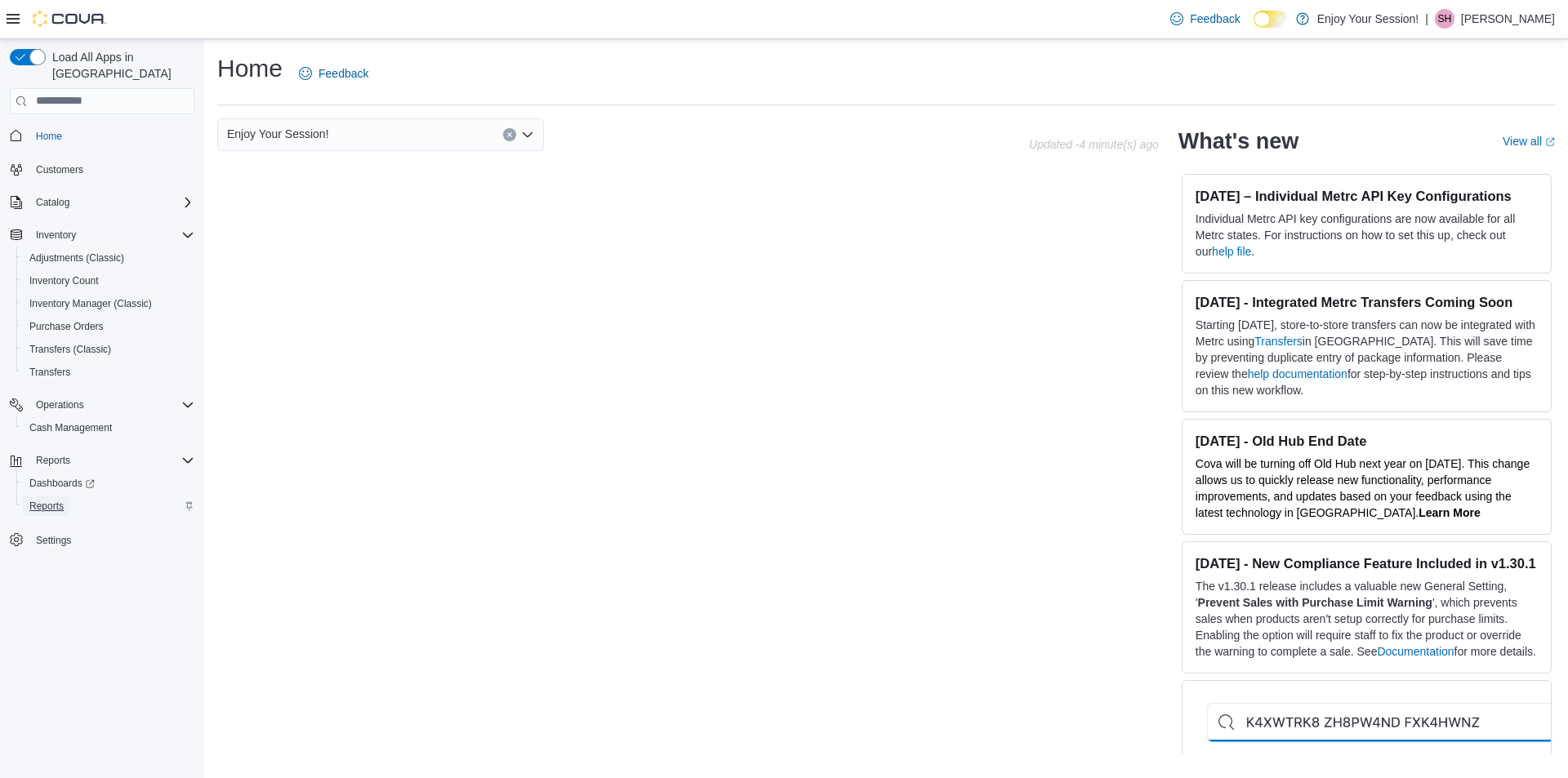
click at [57, 500] on span "Reports" at bounding box center [46, 507] width 34 height 13
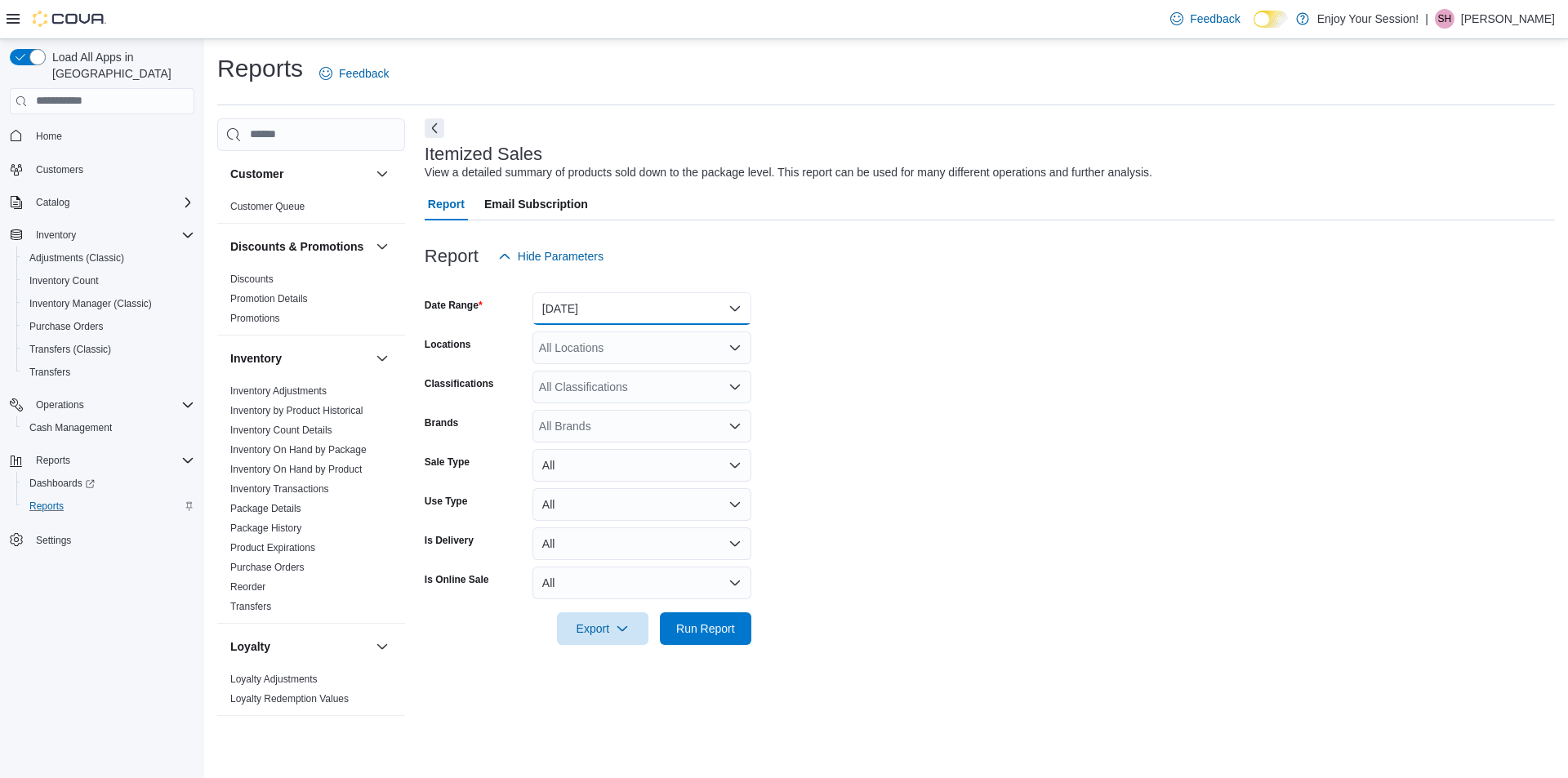
click at [733, 309] on button "Yesterday" at bounding box center [641, 308] width 219 height 32
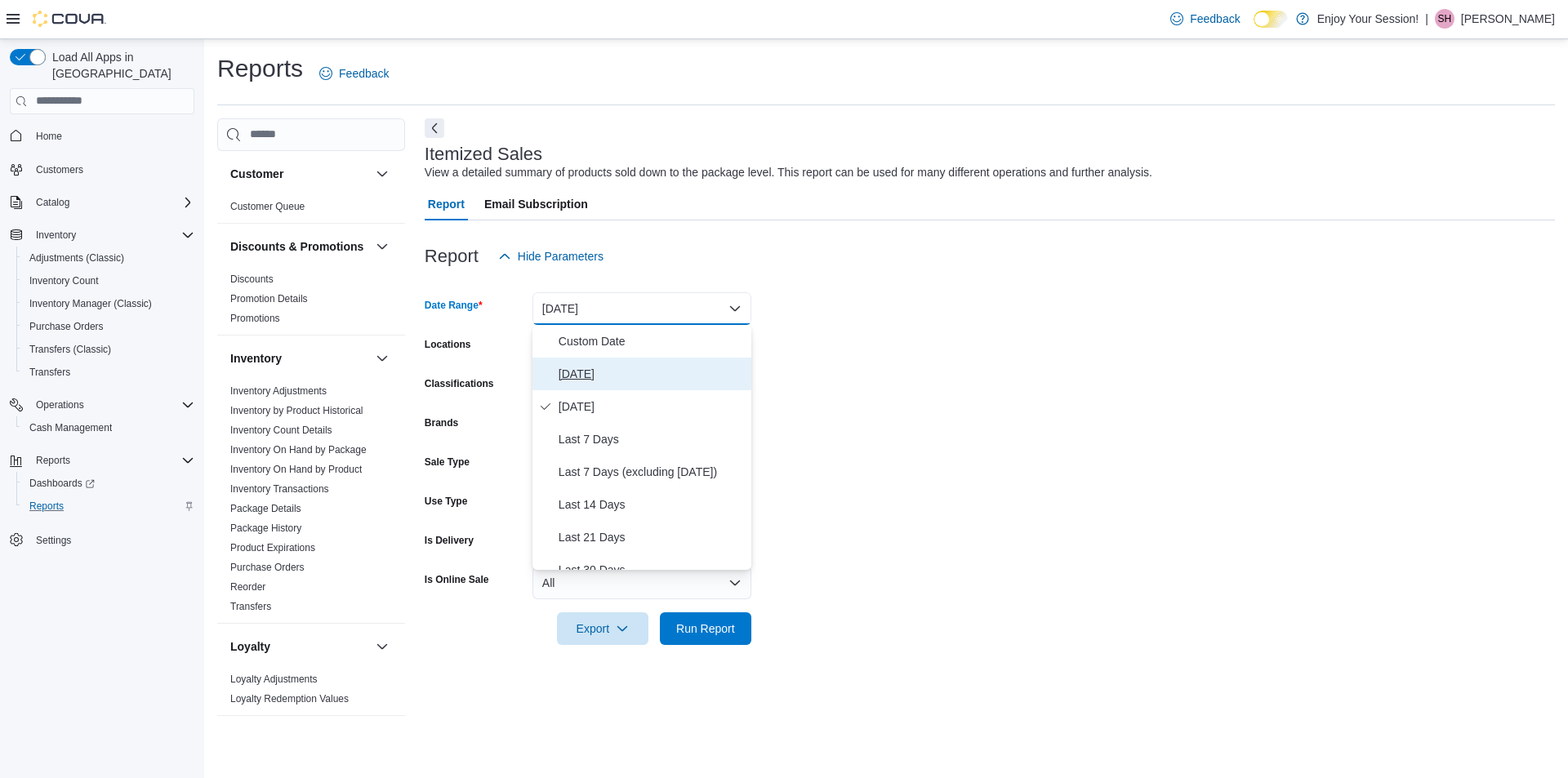
click at [564, 368] on span "Today" at bounding box center [652, 374] width 186 height 19
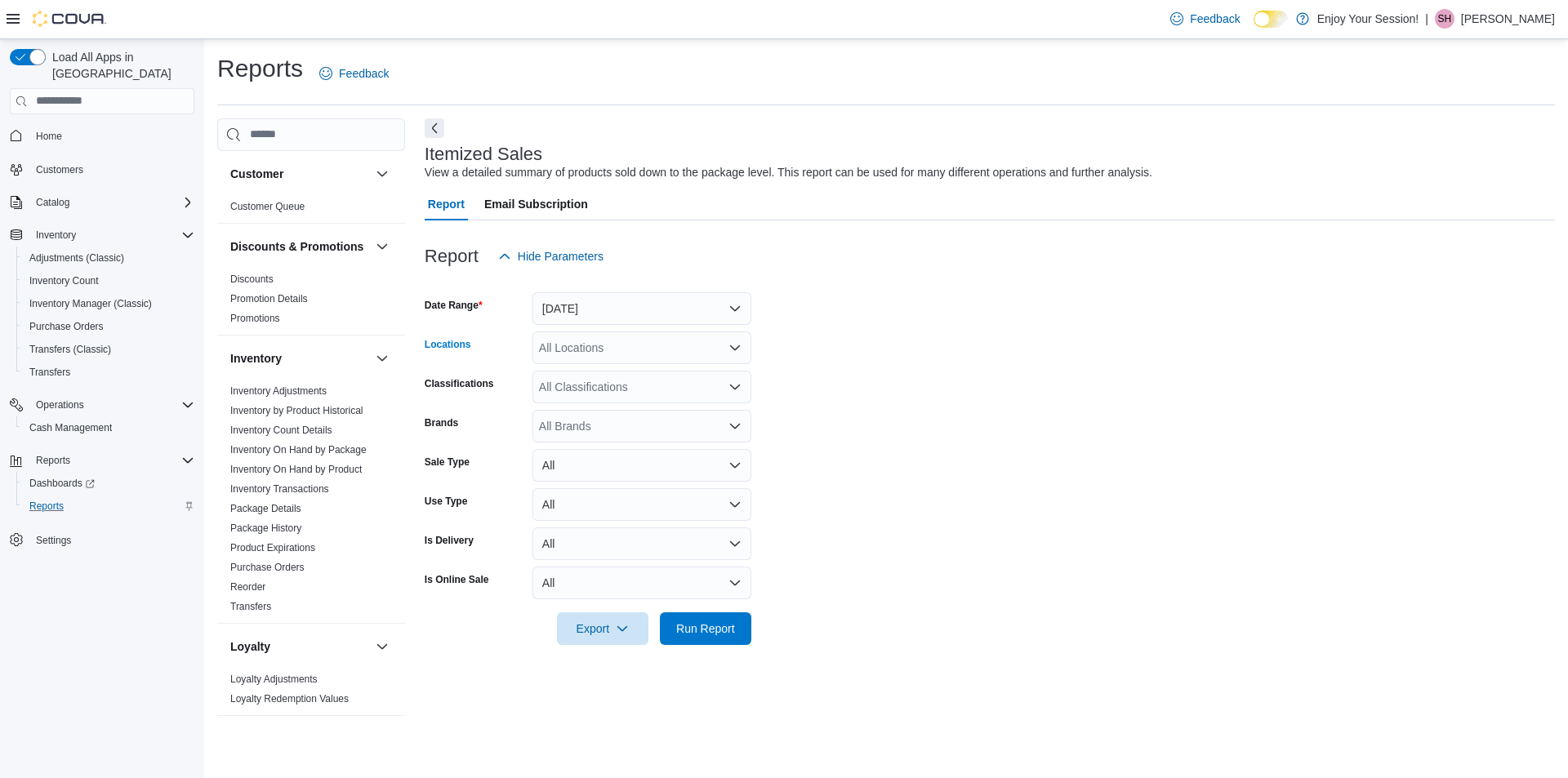
click at [736, 350] on icon "Open list of options" at bounding box center [735, 347] width 10 height 5
click at [600, 425] on span "Elliot Lake" at bounding box center [594, 425] width 54 height 17
click at [1173, 468] on form "Date Range Today Locations Elliot Lake Combo box. Selected. Elliot Lake. Press …" at bounding box center [989, 460] width 1131 height 373
click at [724, 632] on span "Run Report" at bounding box center [706, 628] width 59 height 17
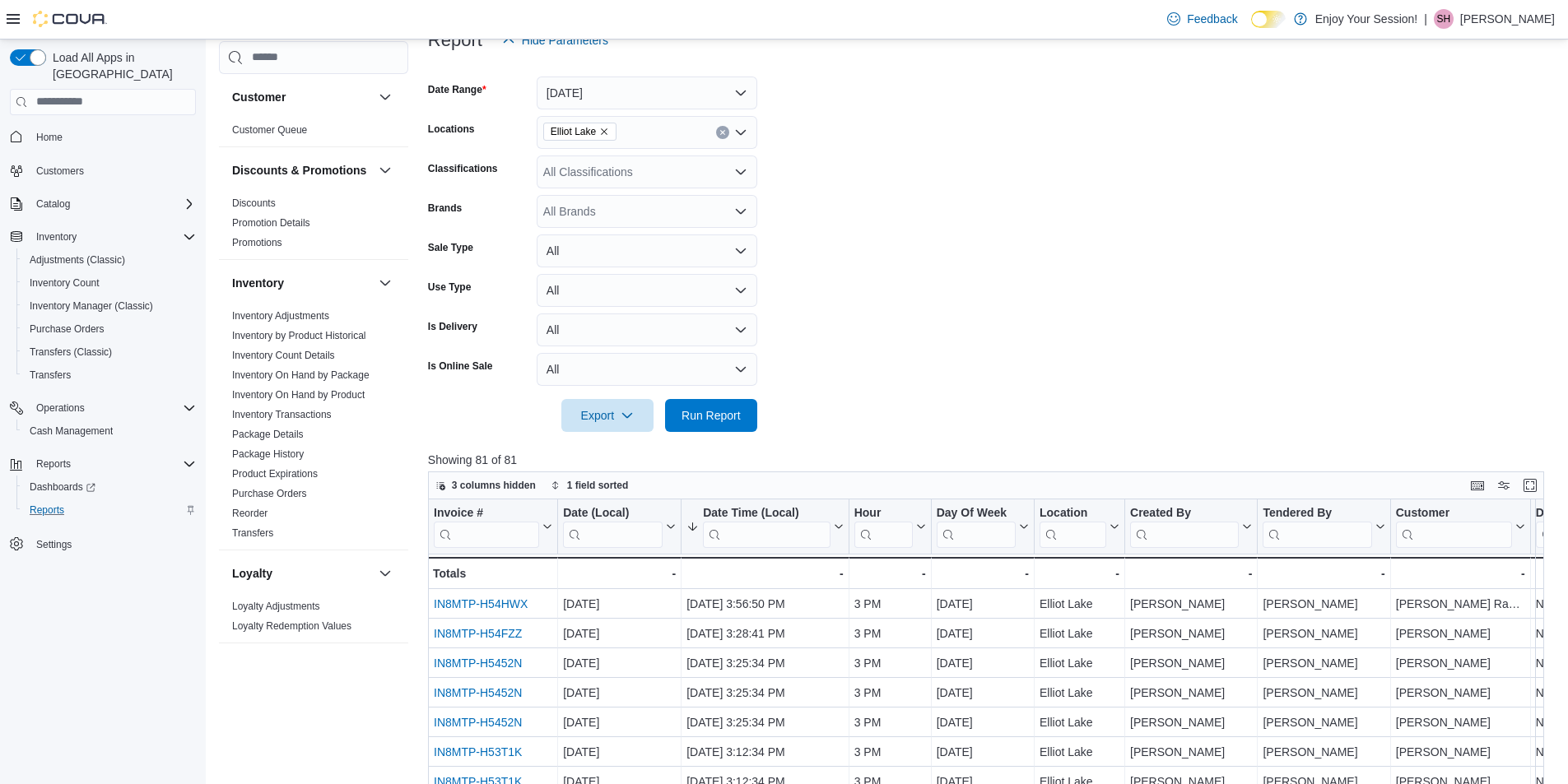
scroll to position [247, 0]
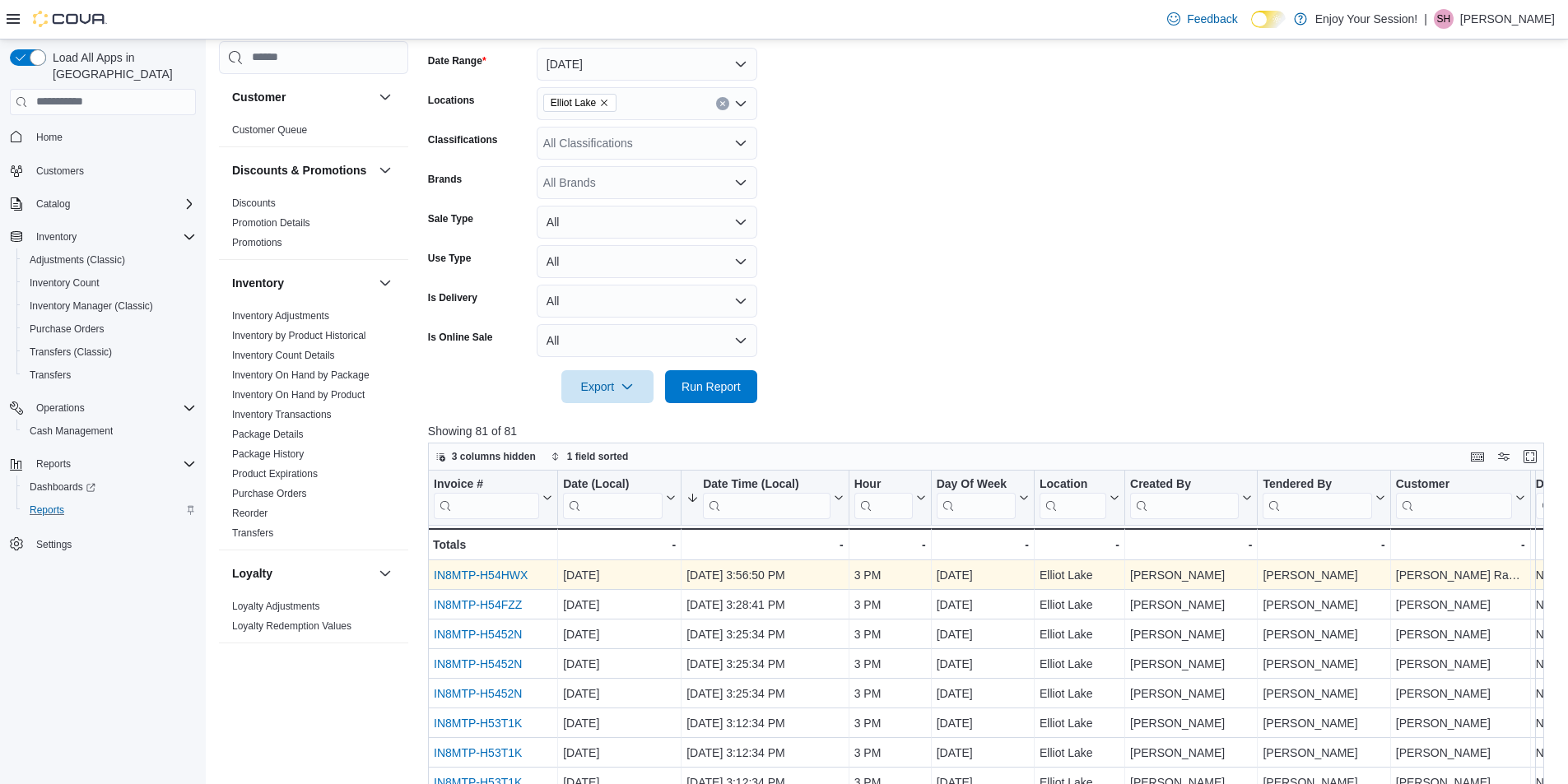
click at [487, 574] on link "IN8MTP-H54HWX" at bounding box center [480, 576] width 94 height 13
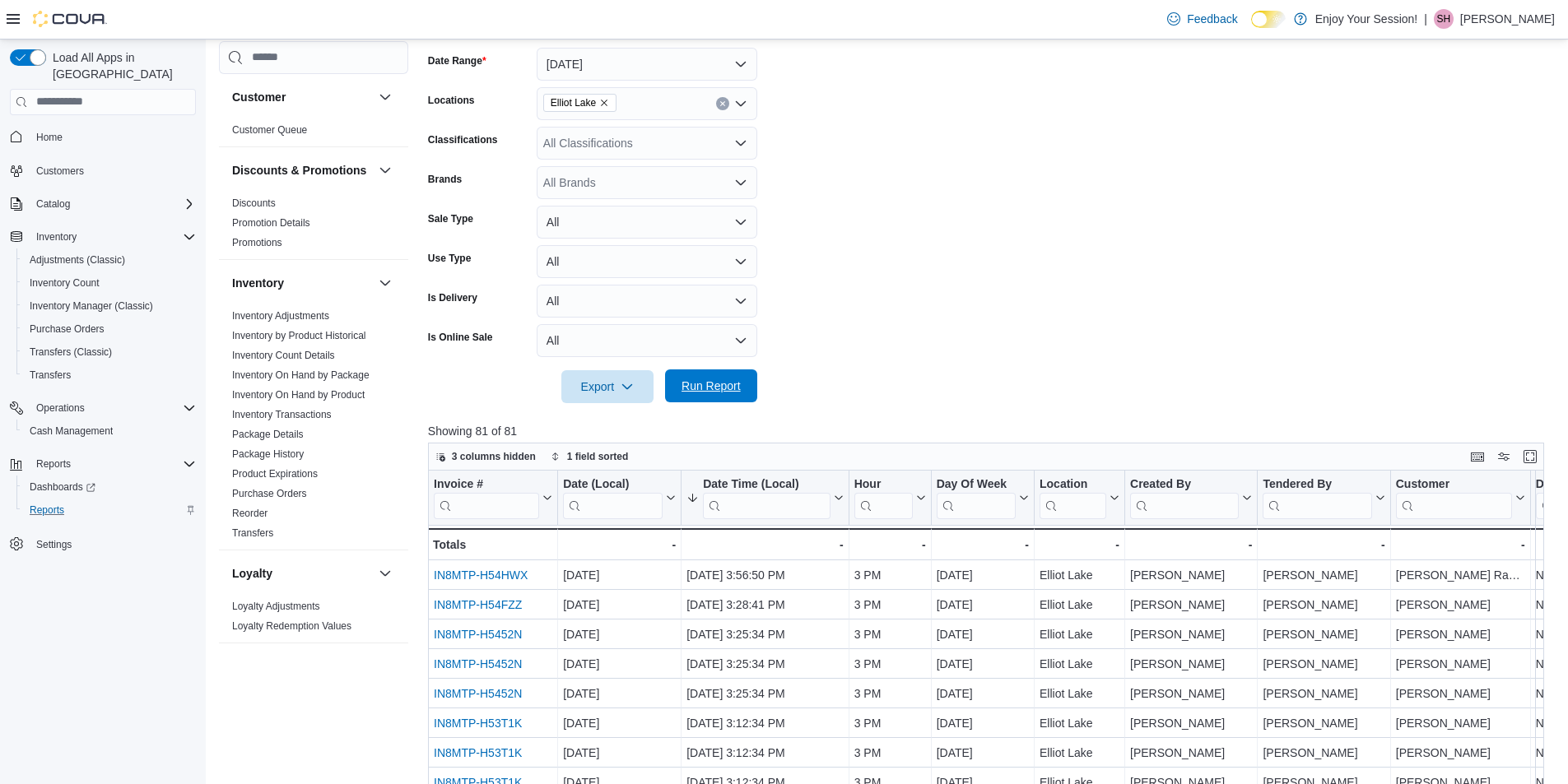
click at [705, 390] on span "Run Report" at bounding box center [711, 386] width 60 height 17
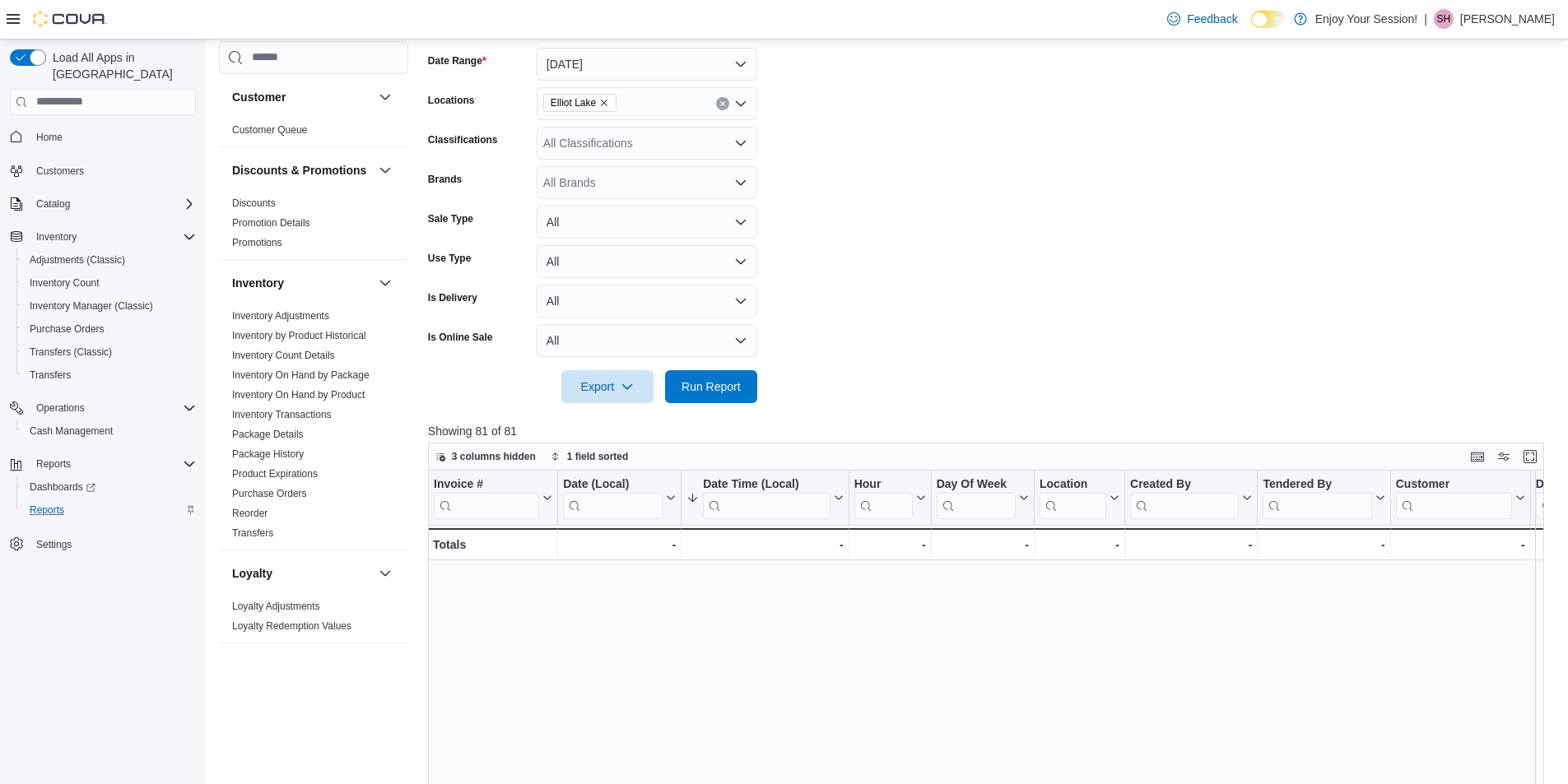
scroll to position [412, 0]
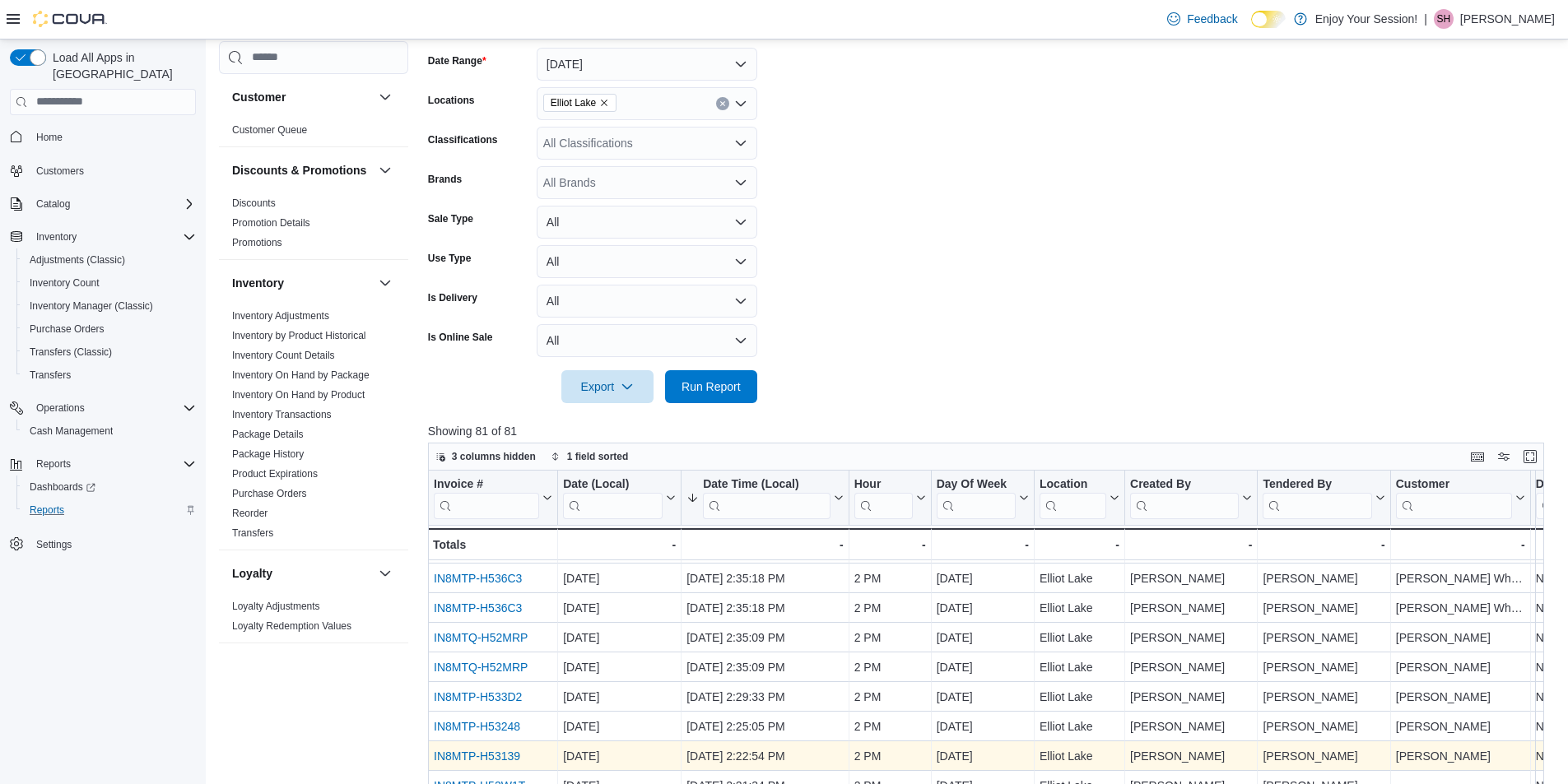
click at [508, 754] on link "IN8MTP-H53139" at bounding box center [476, 756] width 86 height 13
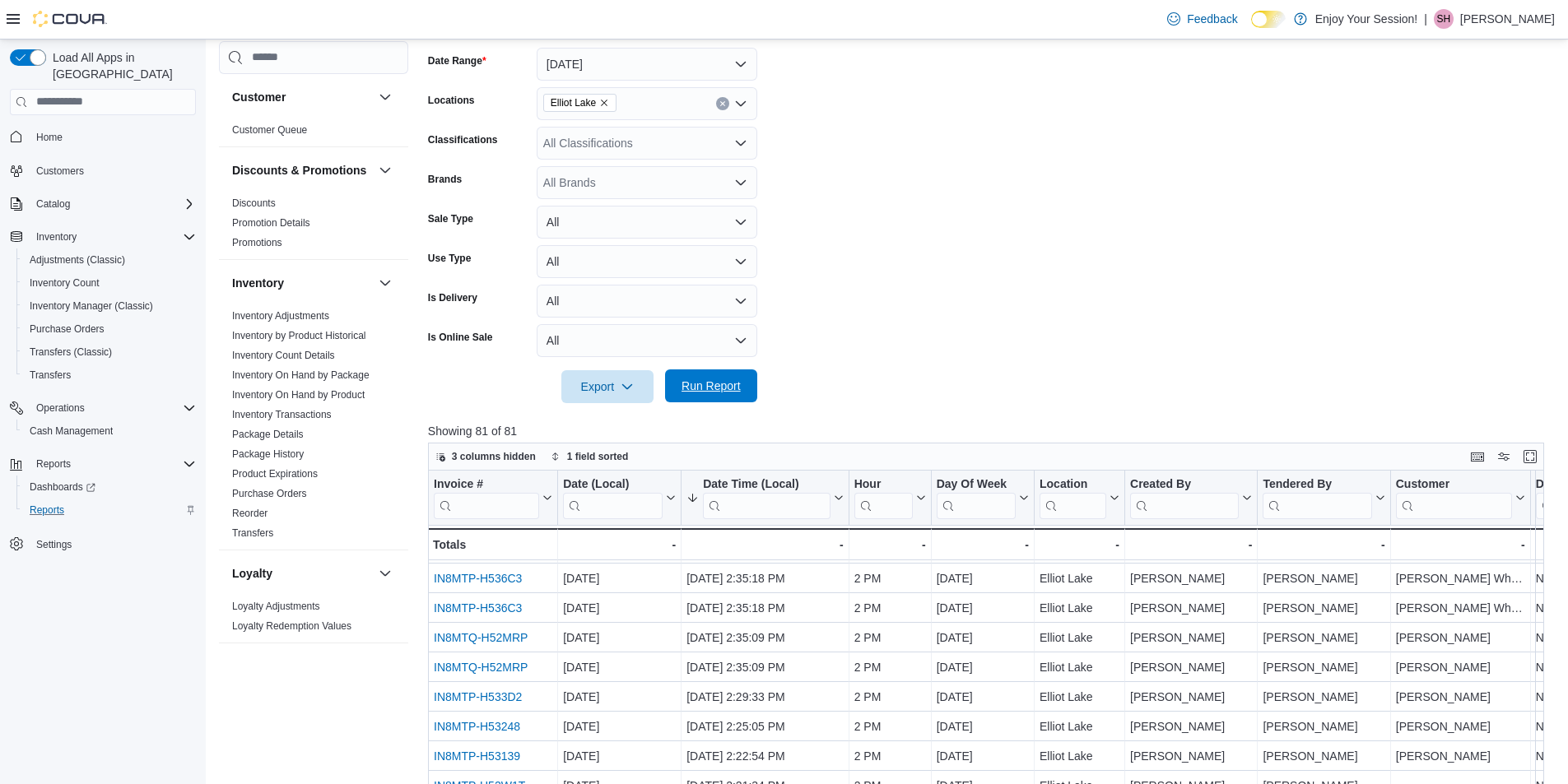
click at [712, 388] on span "Run Report" at bounding box center [711, 386] width 60 height 17
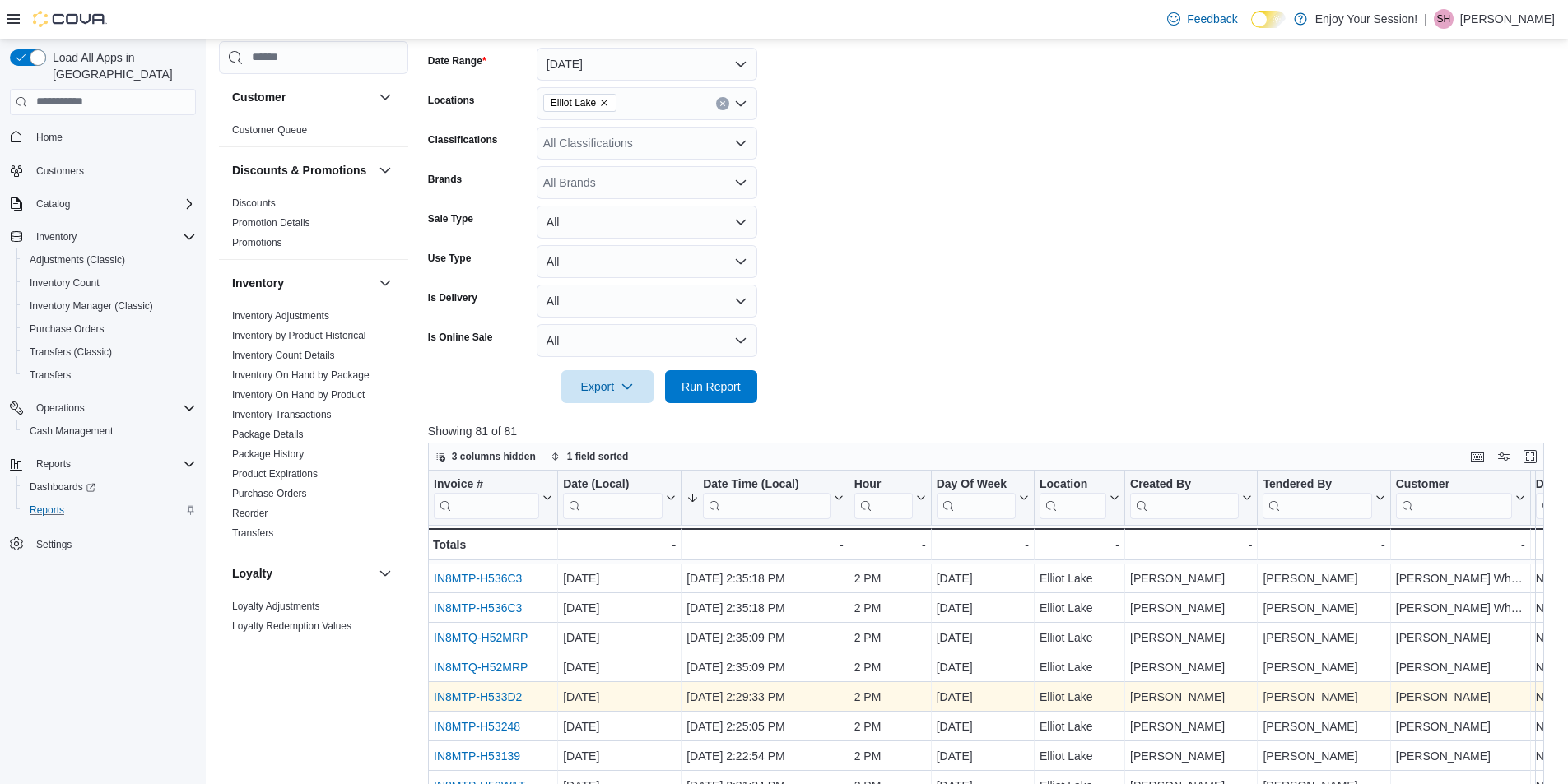
scroll to position [494, 0]
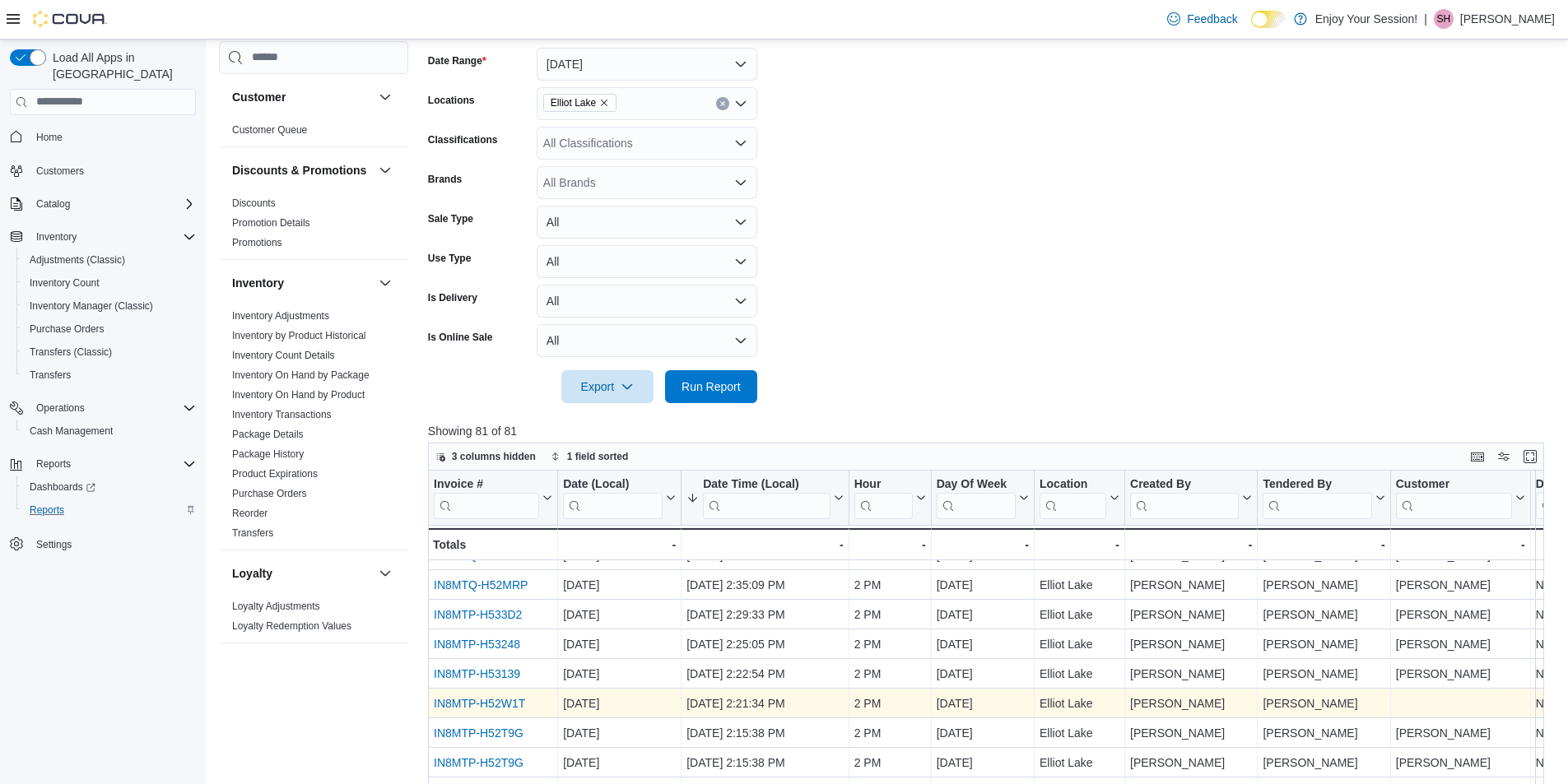
click at [481, 699] on link "IN8MTP-H52W1T" at bounding box center [479, 704] width 91 height 13
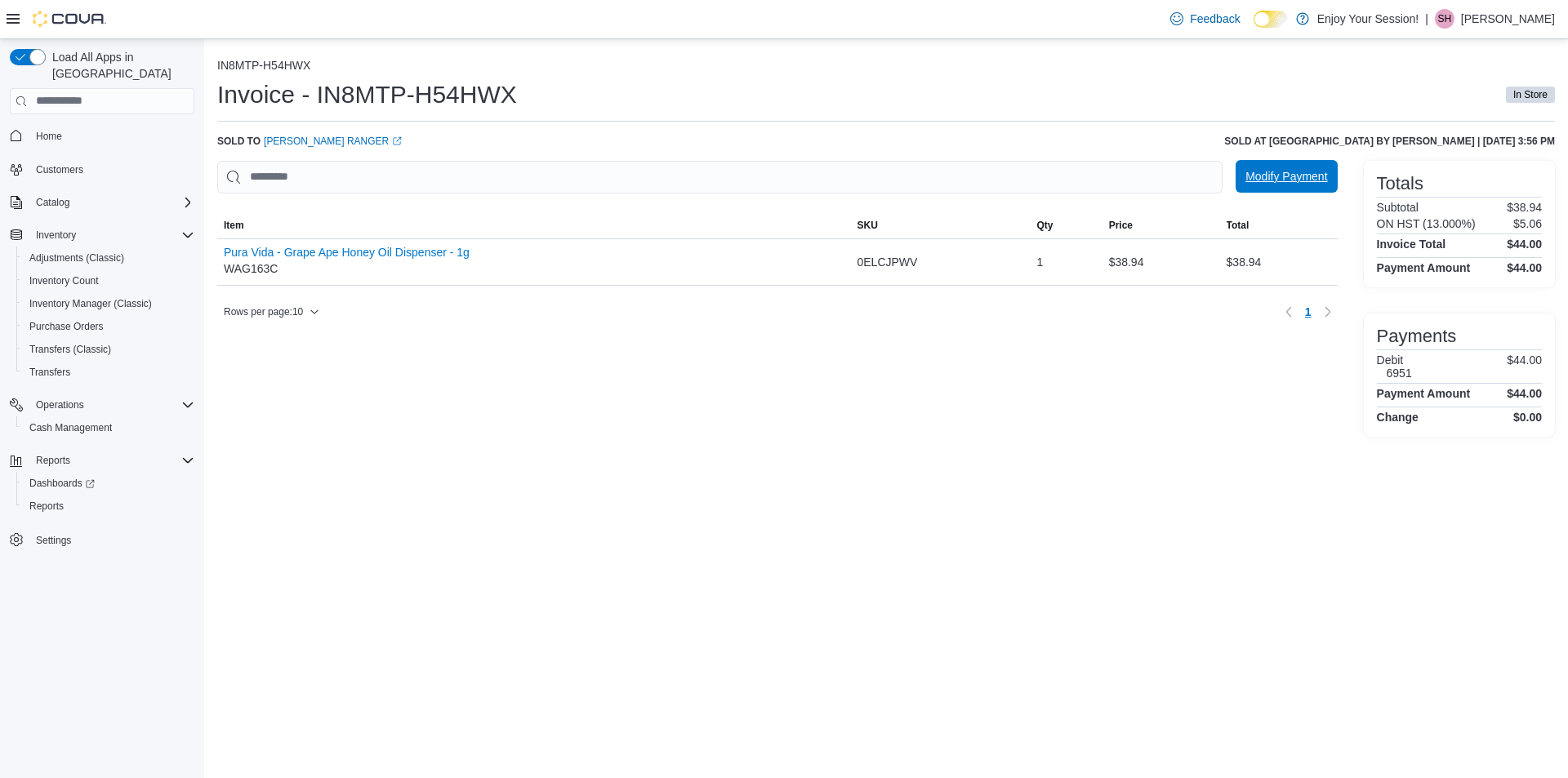
click at [1268, 181] on span "Modify Payment" at bounding box center [1287, 176] width 82 height 17
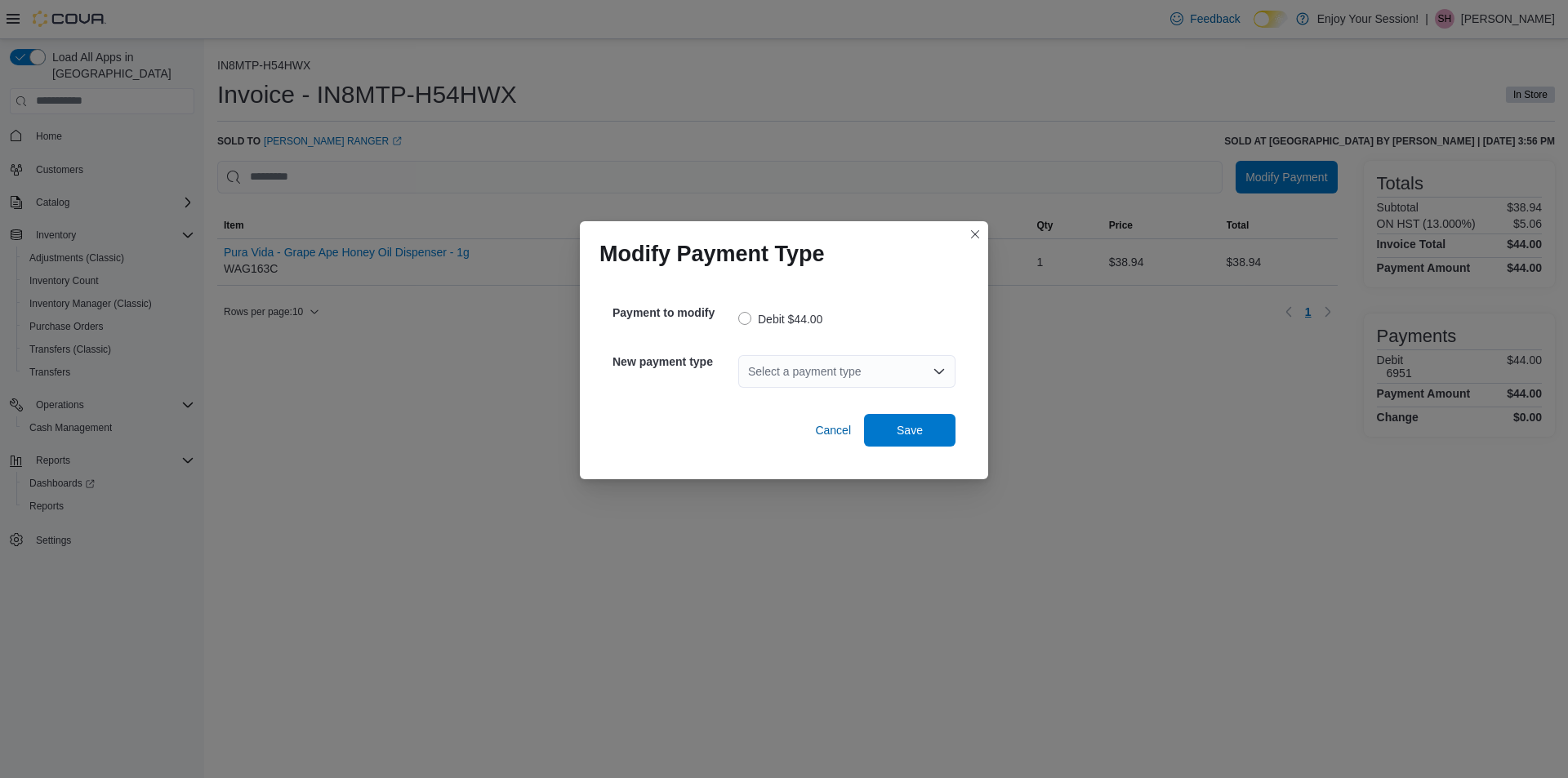
click at [941, 377] on icon "Open list of options" at bounding box center [940, 372] width 13 height 13
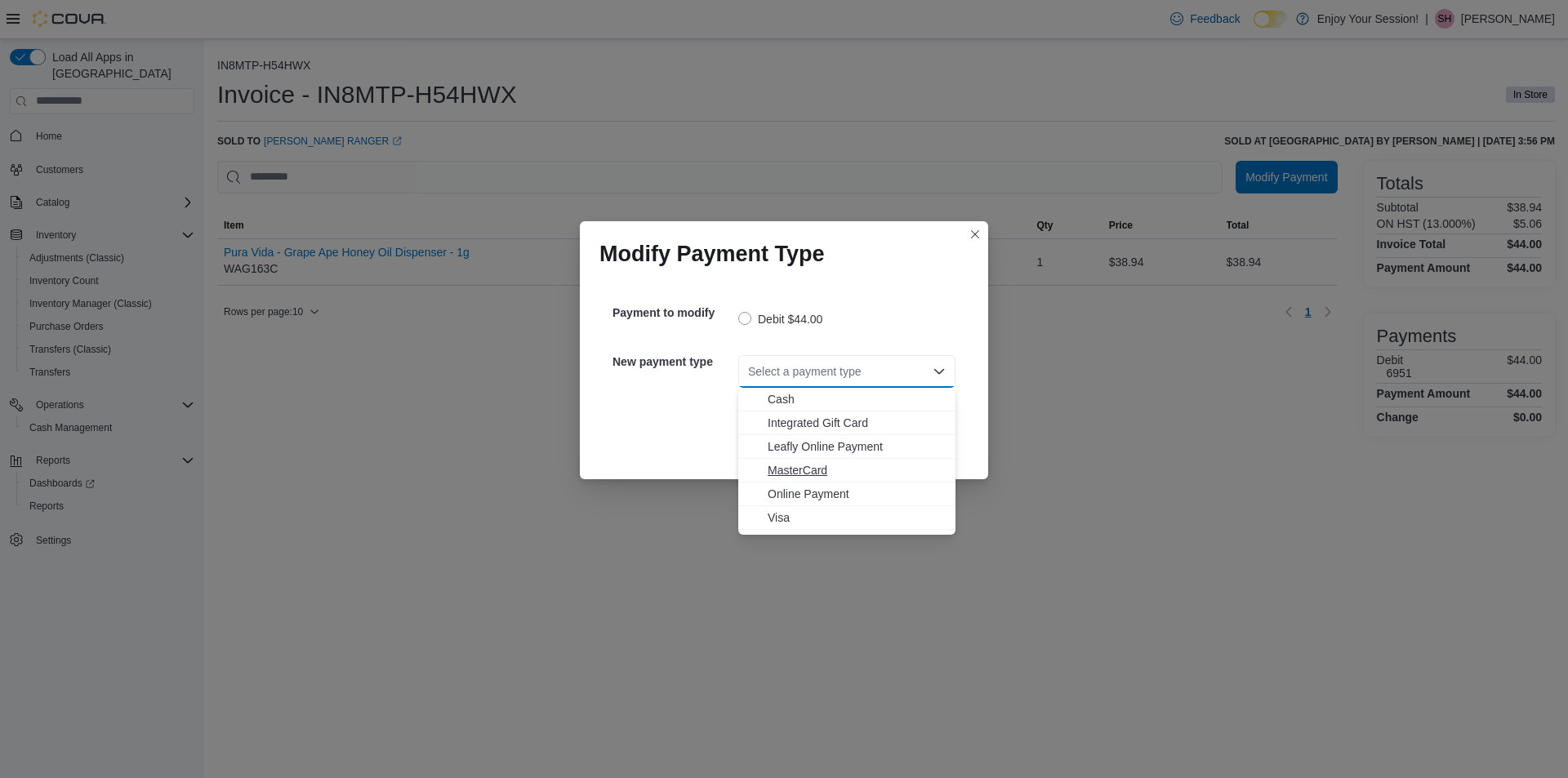
click at [817, 473] on span "MasterCard" at bounding box center [856, 471] width 178 height 17
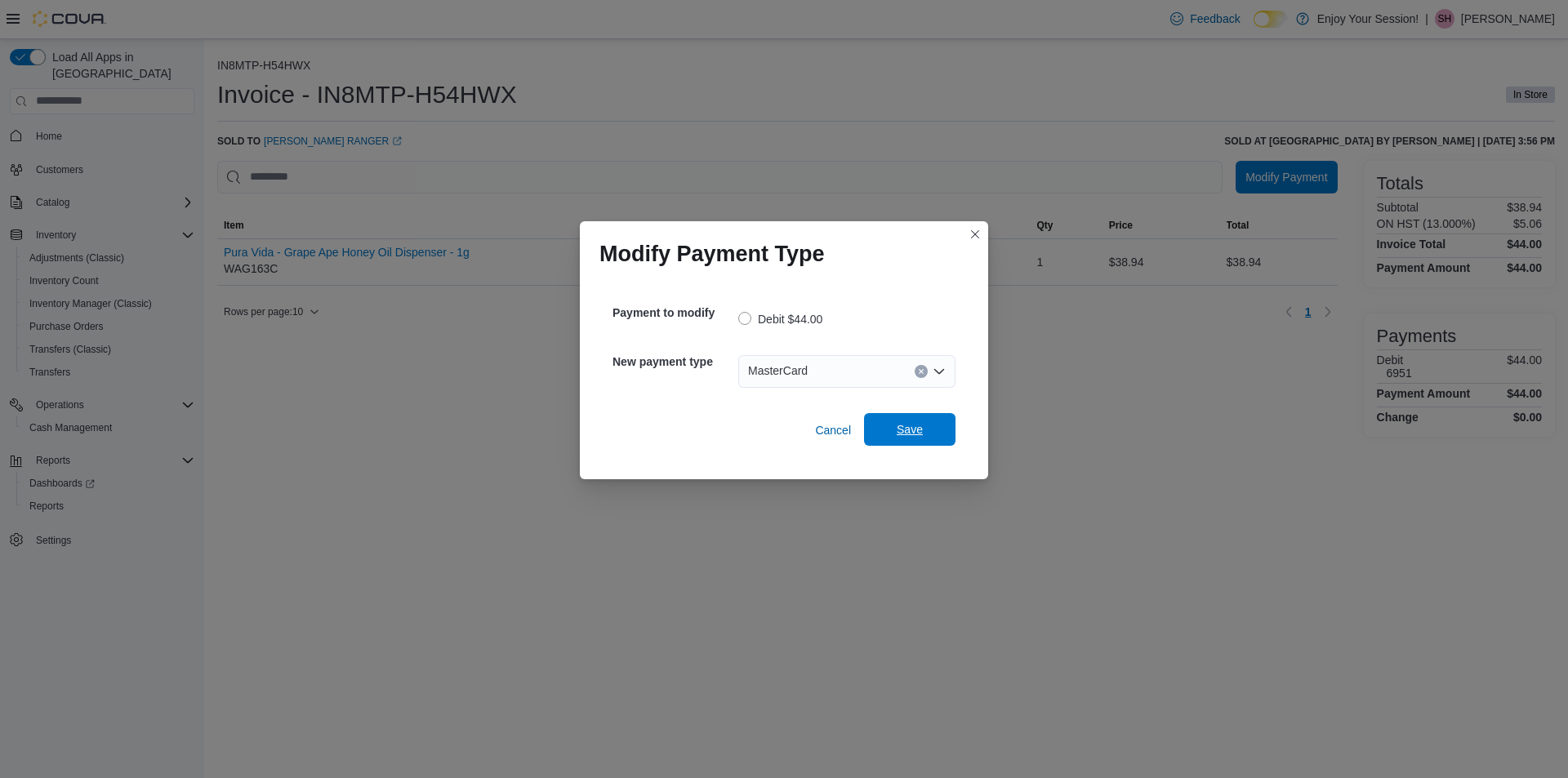
click at [881, 426] on span "Save" at bounding box center [910, 429] width 72 height 32
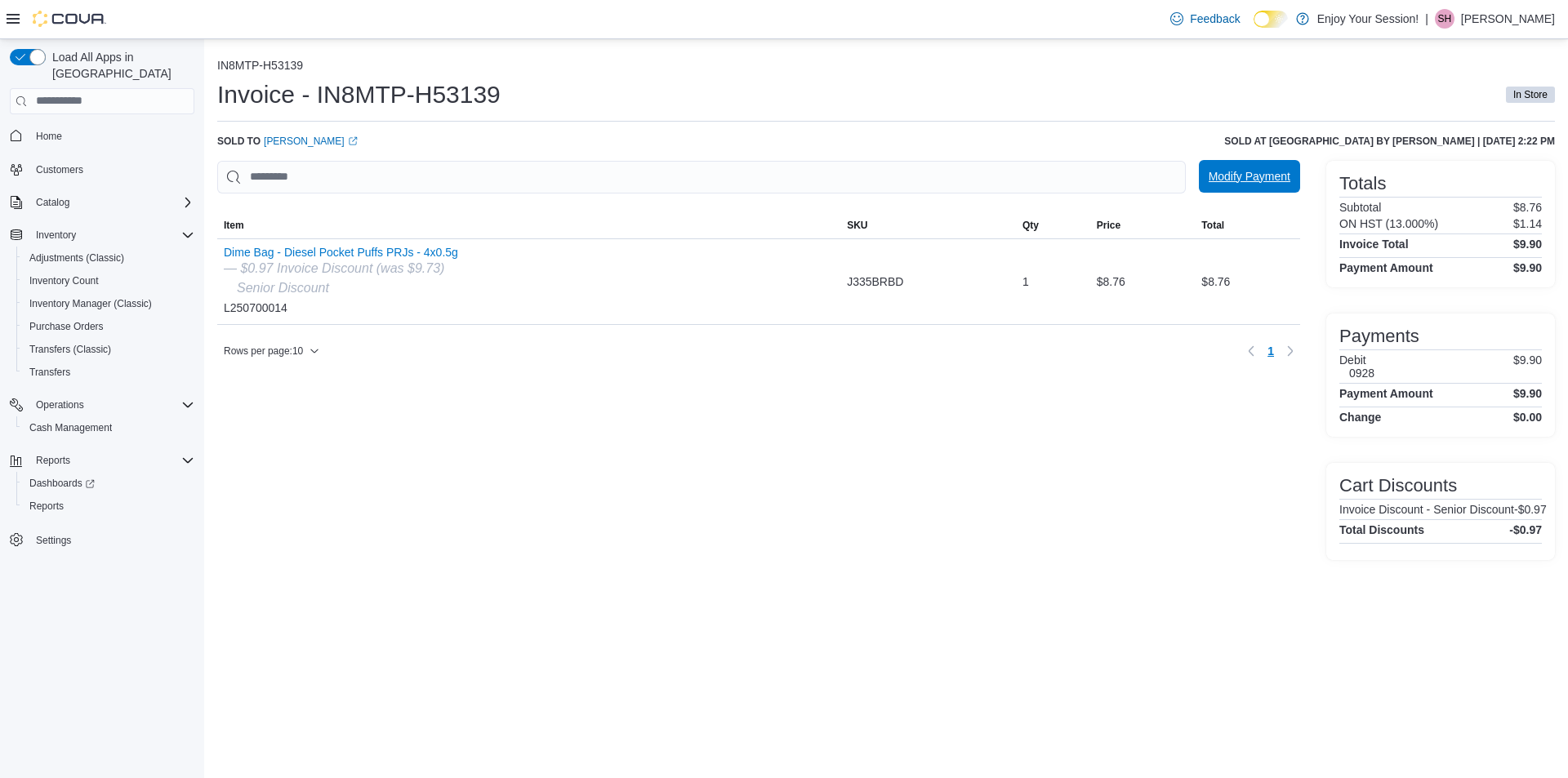
click at [1233, 181] on span "Modify Payment" at bounding box center [1250, 176] width 82 height 17
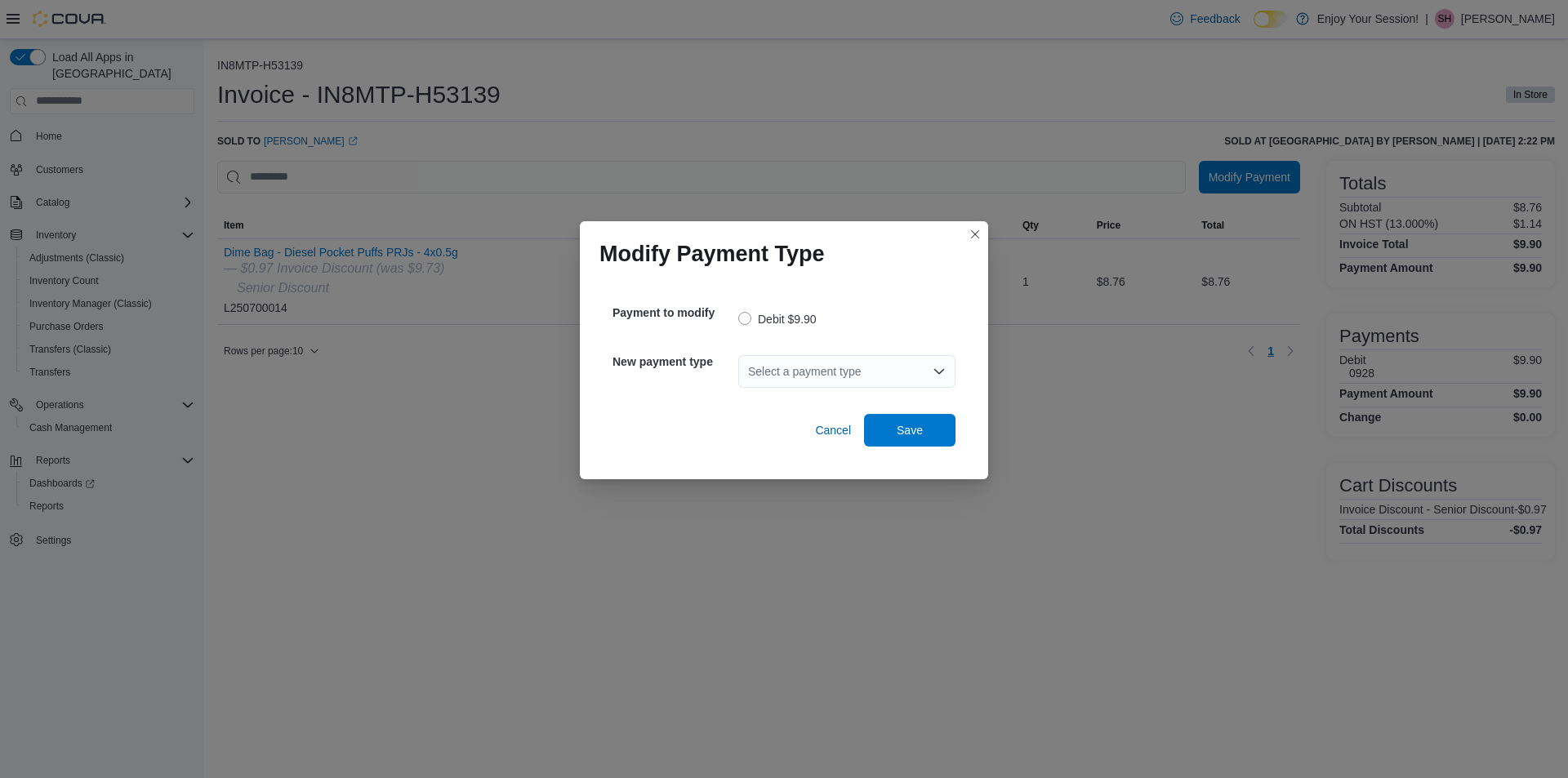
click at [942, 378] on div "Select a payment type" at bounding box center [846, 371] width 217 height 32
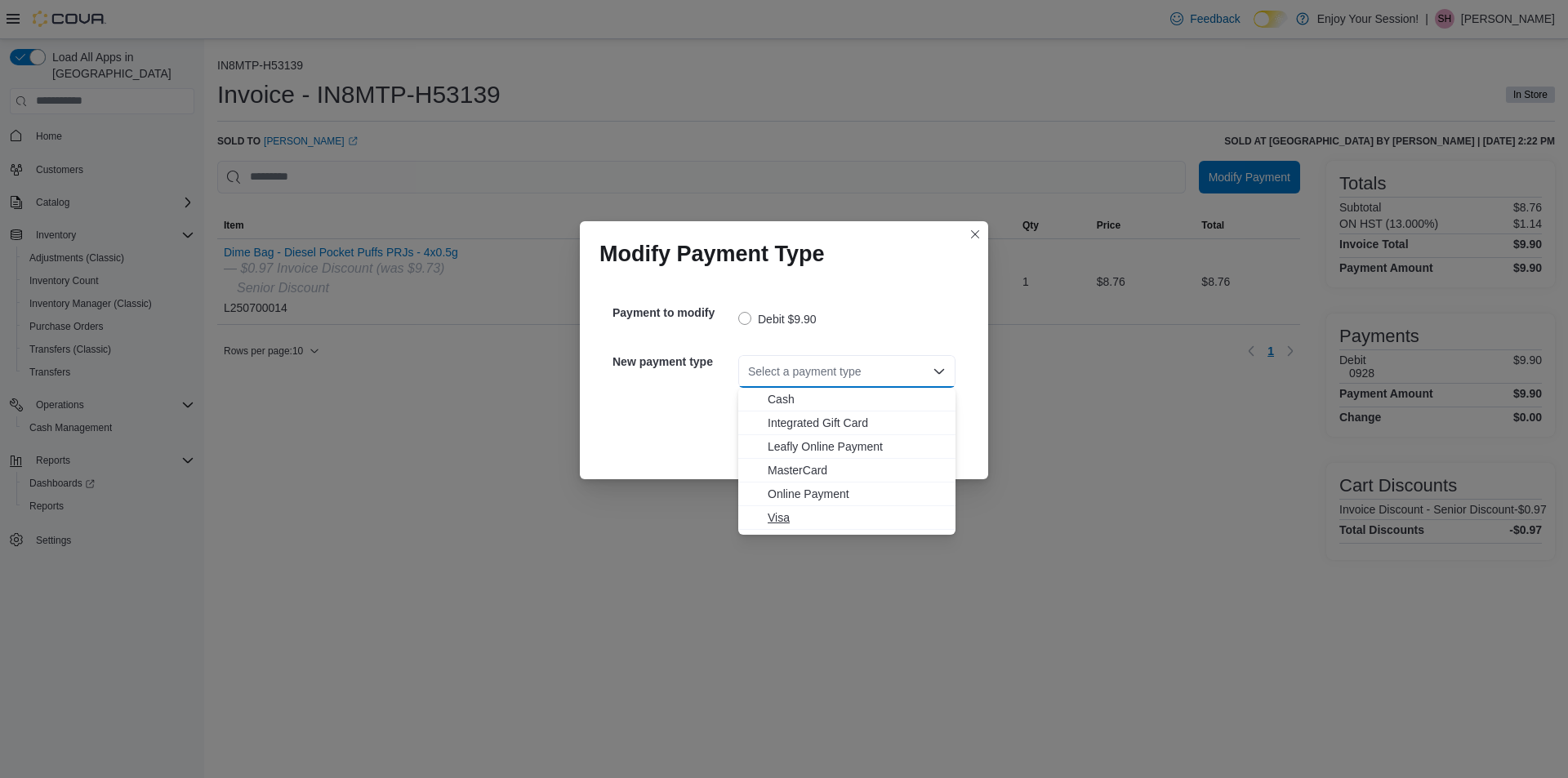
click at [788, 516] on span "Visa" at bounding box center [856, 518] width 178 height 17
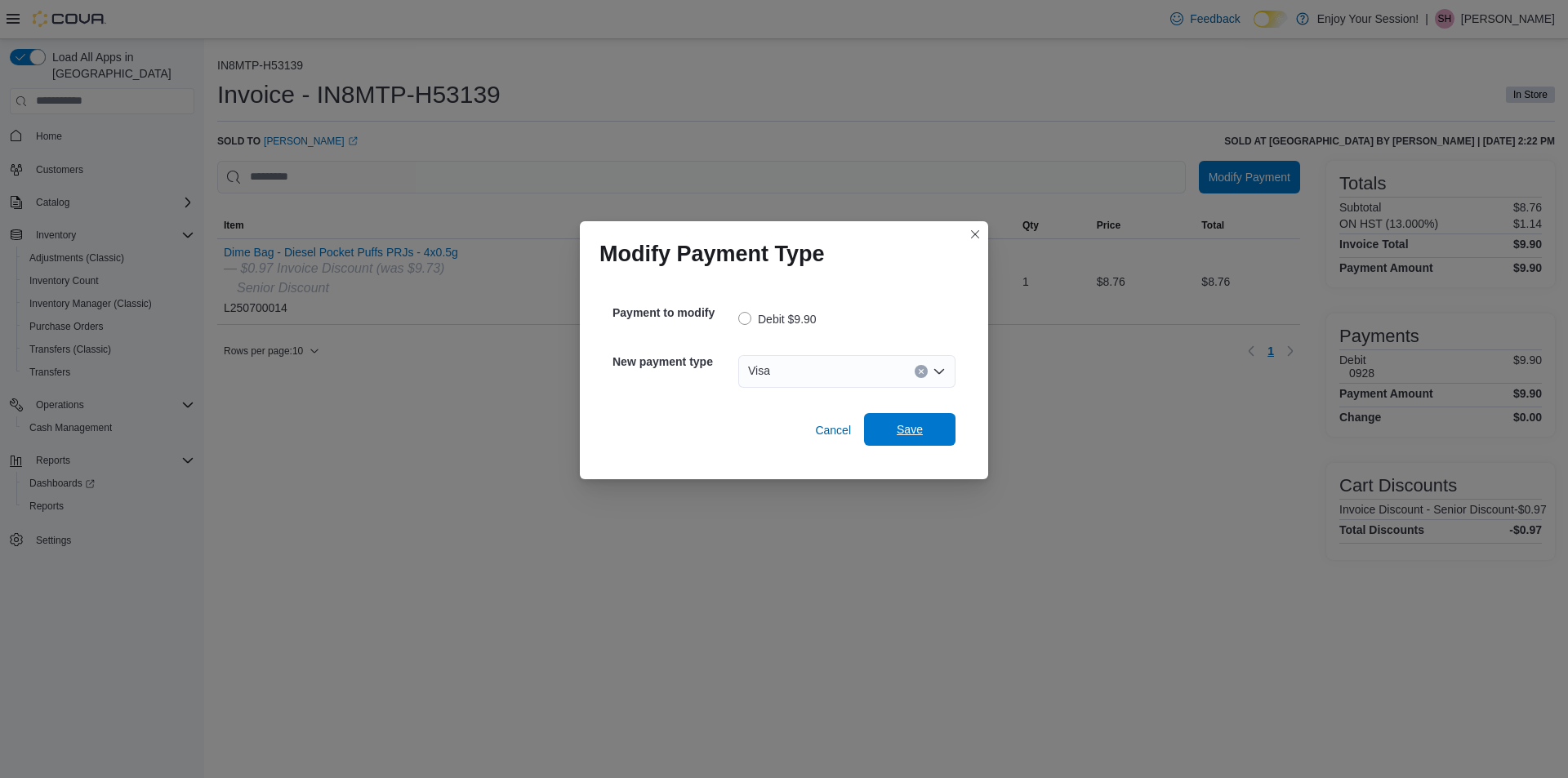
click at [902, 442] on span "Save" at bounding box center [910, 429] width 72 height 32
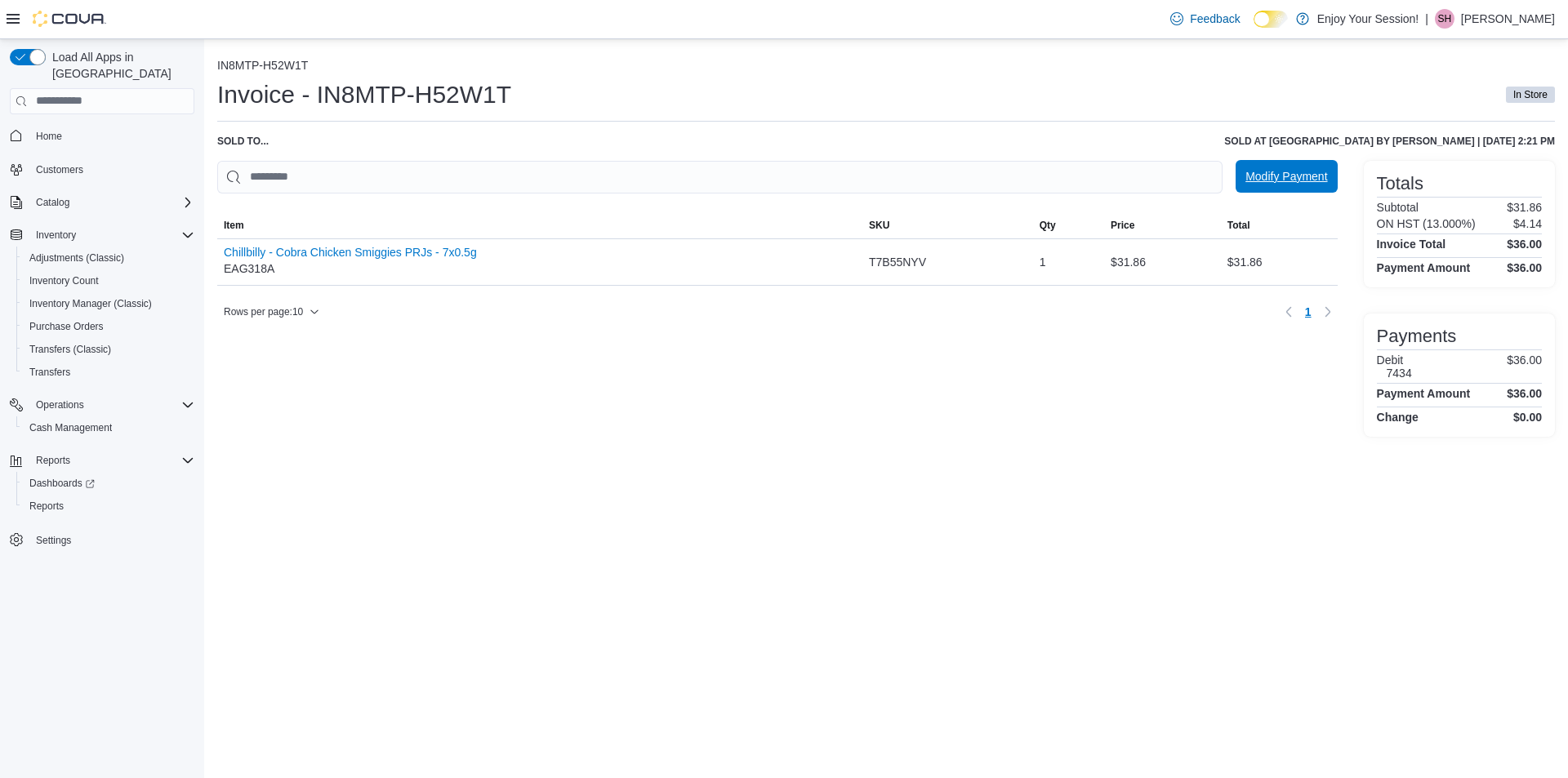
click at [1270, 174] on span "Modify Payment" at bounding box center [1287, 176] width 82 height 17
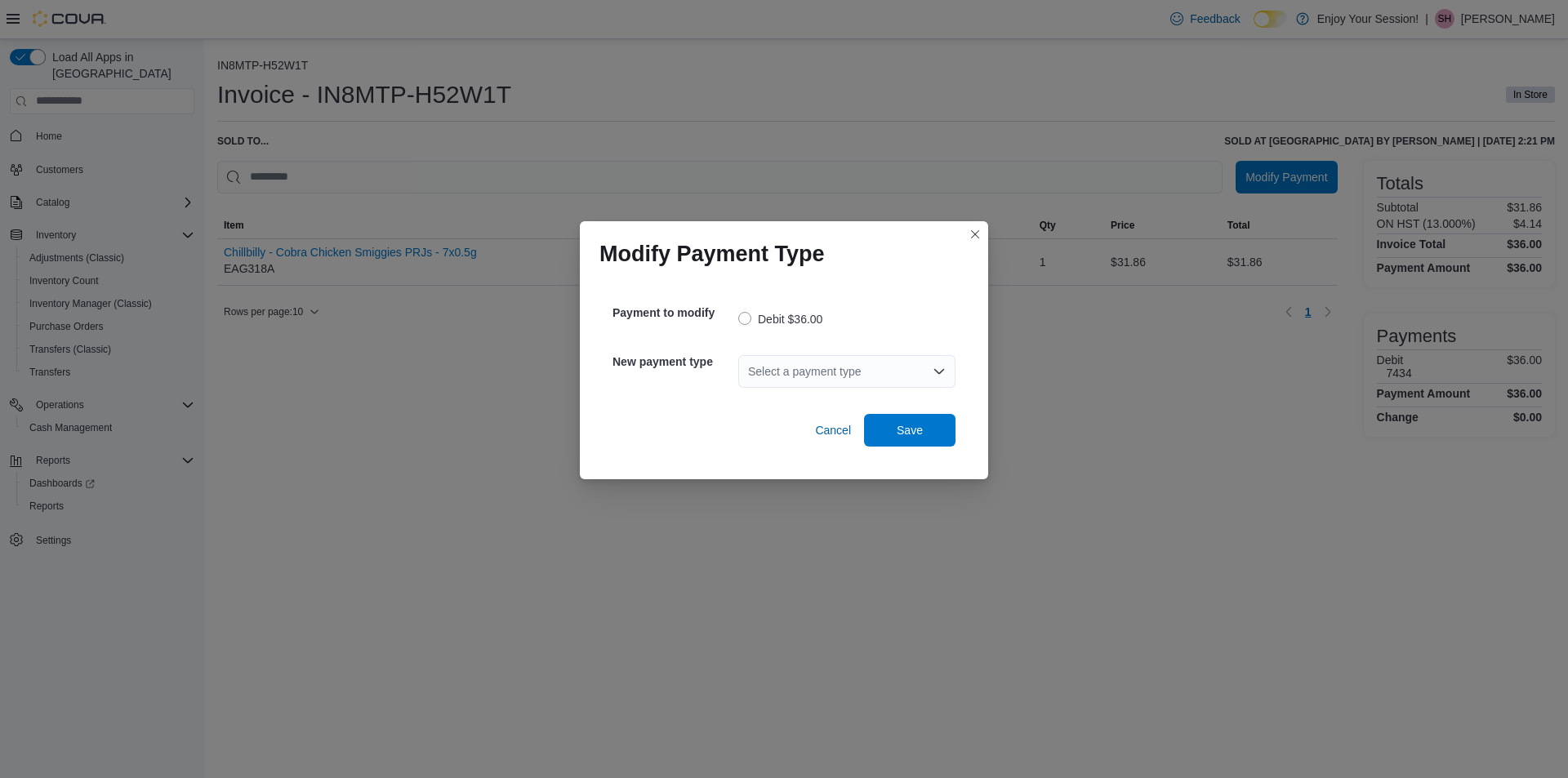
click at [941, 374] on icon "Open list of options" at bounding box center [940, 372] width 13 height 13
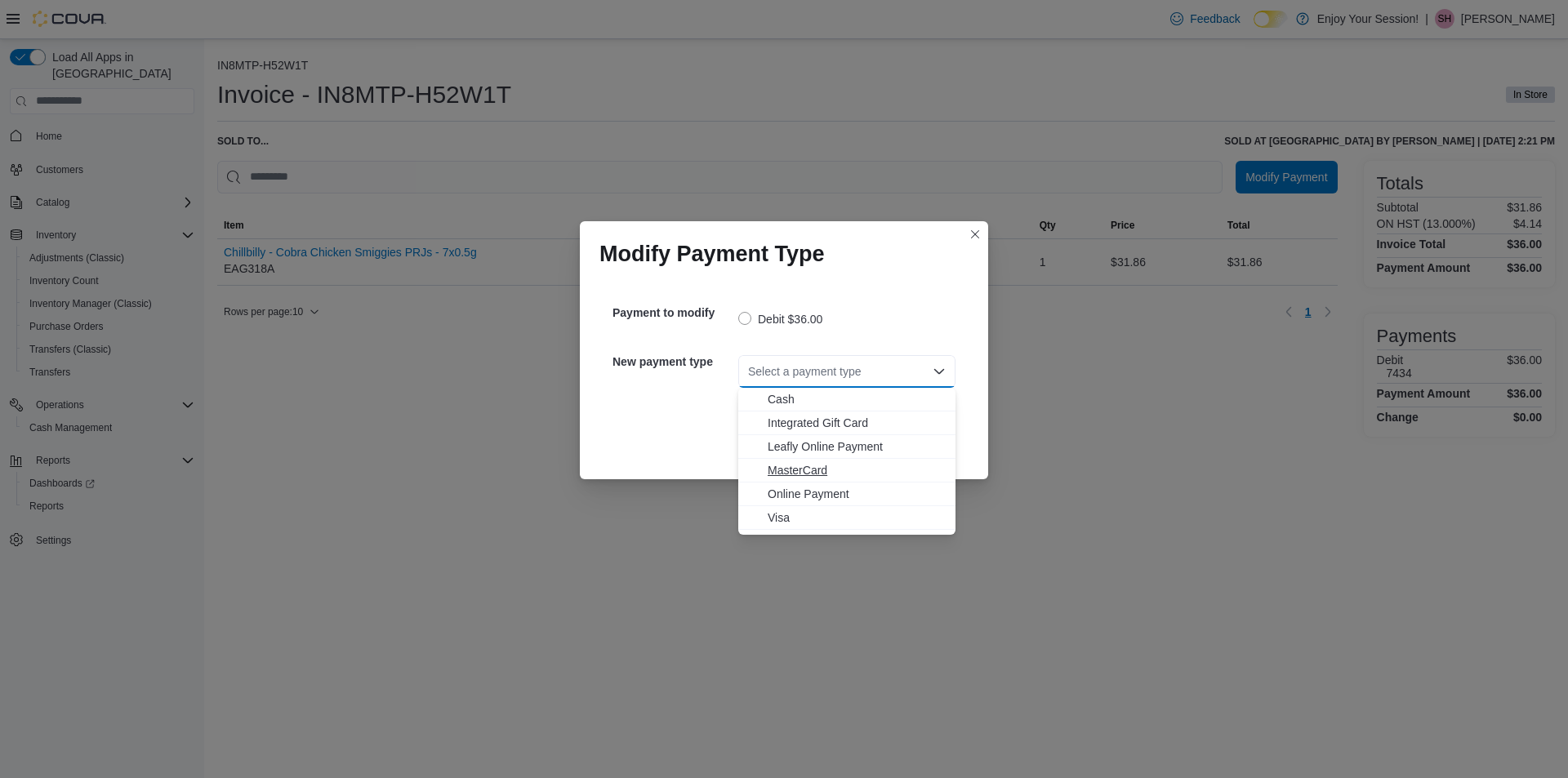
click at [813, 473] on span "MasterCard" at bounding box center [856, 471] width 178 height 17
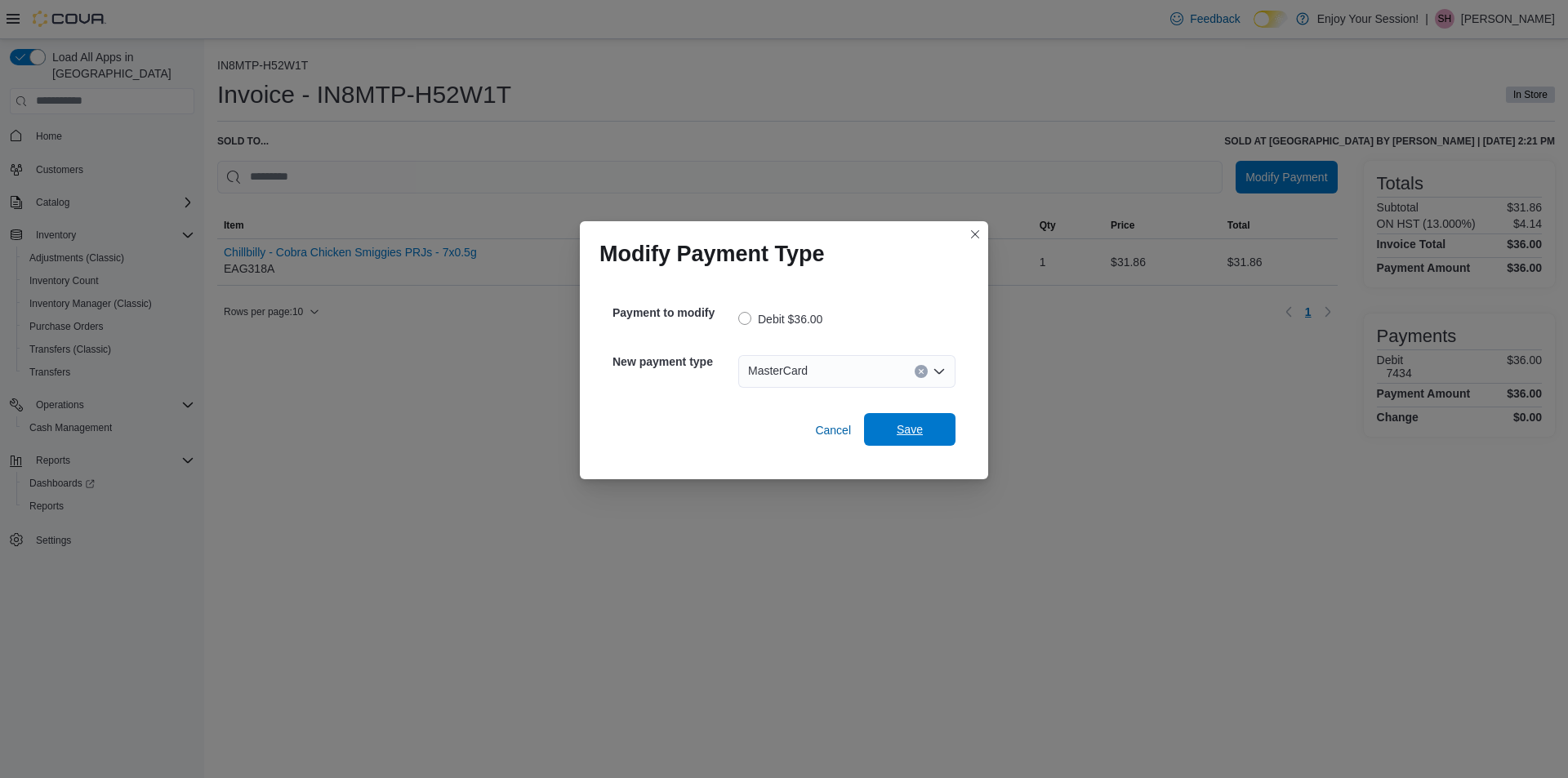
click at [895, 437] on span "Save" at bounding box center [910, 429] width 72 height 32
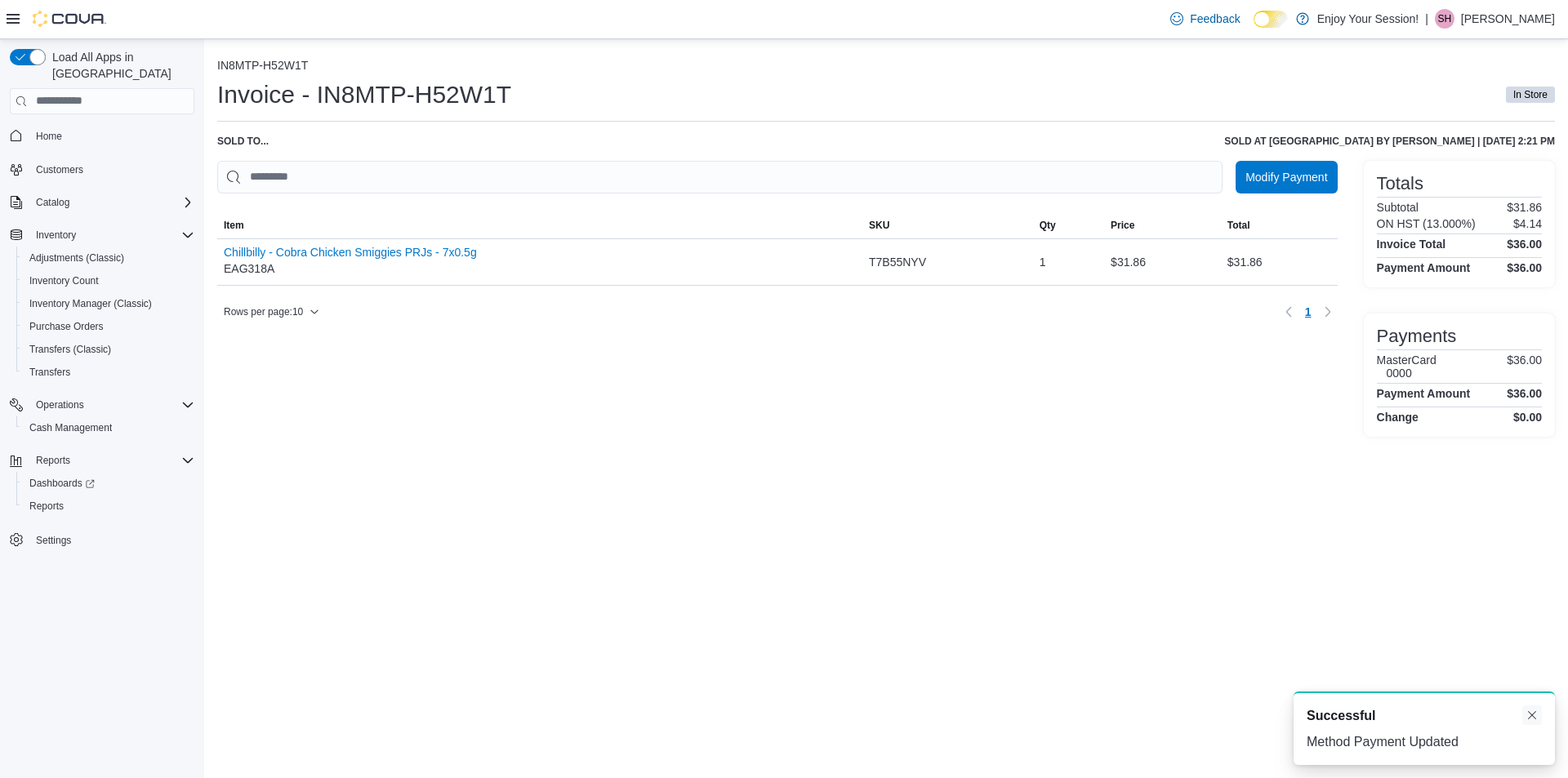
click at [1531, 713] on button "Dismiss toast" at bounding box center [1532, 715] width 19 height 19
